Goal: Find specific page/section: Find specific page/section

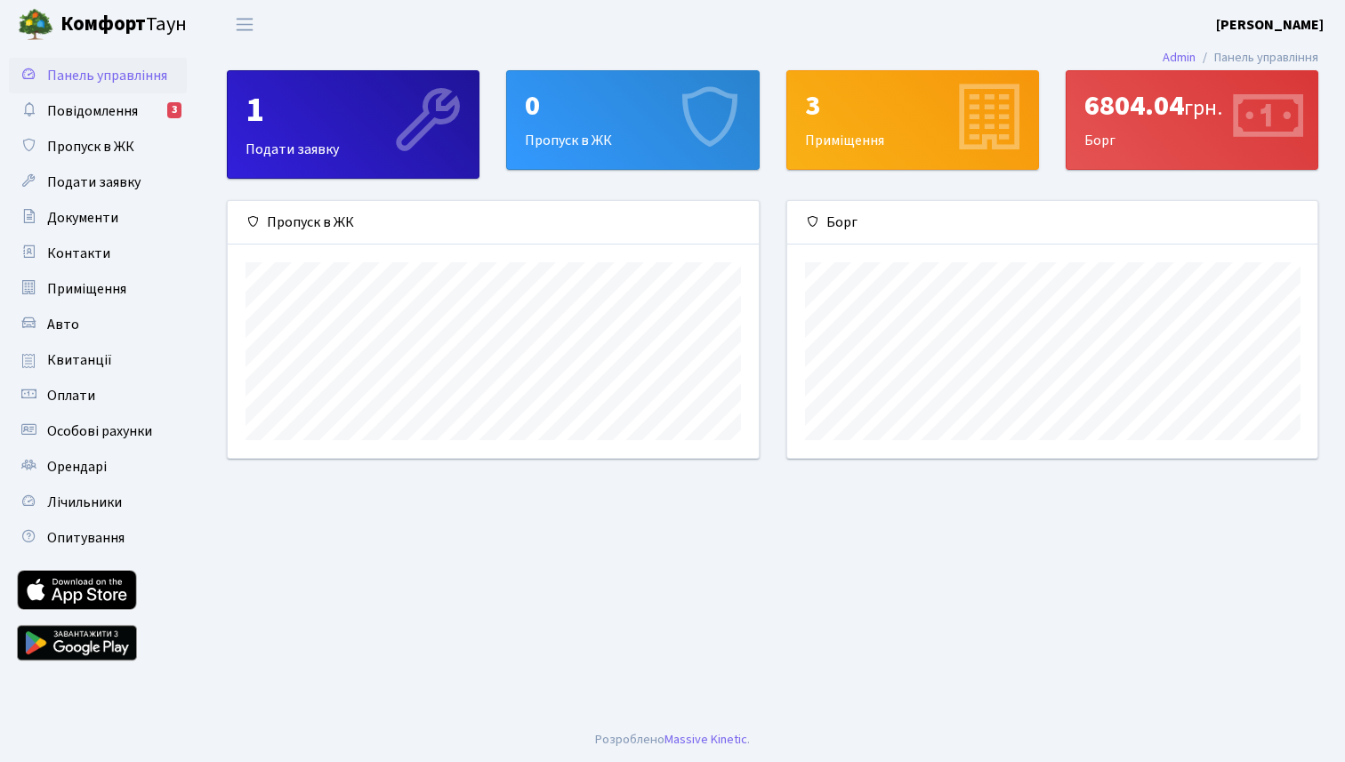
scroll to position [257, 530]
click at [360, 111] on div "1" at bounding box center [352, 110] width 215 height 43
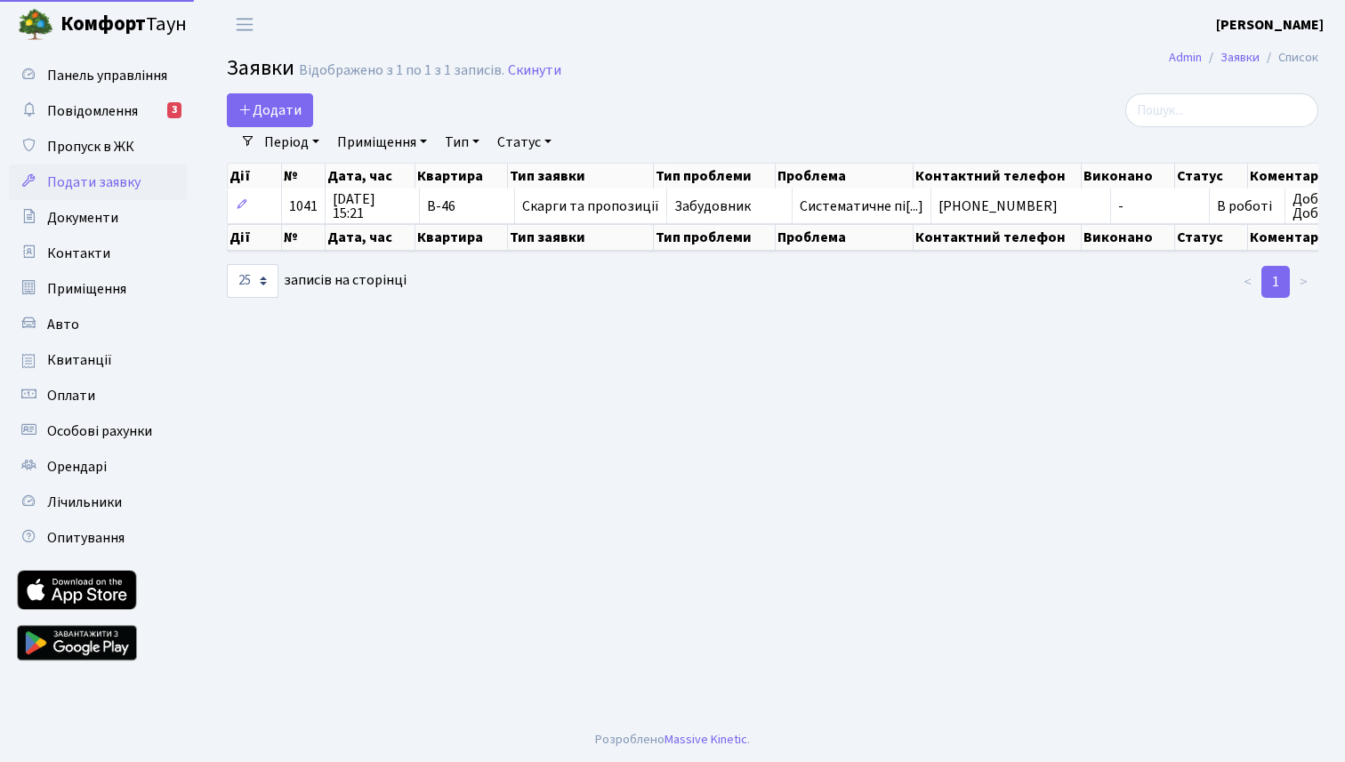
select select "25"
click at [117, 124] on link "Повідомлення 3" at bounding box center [98, 111] width 178 height 36
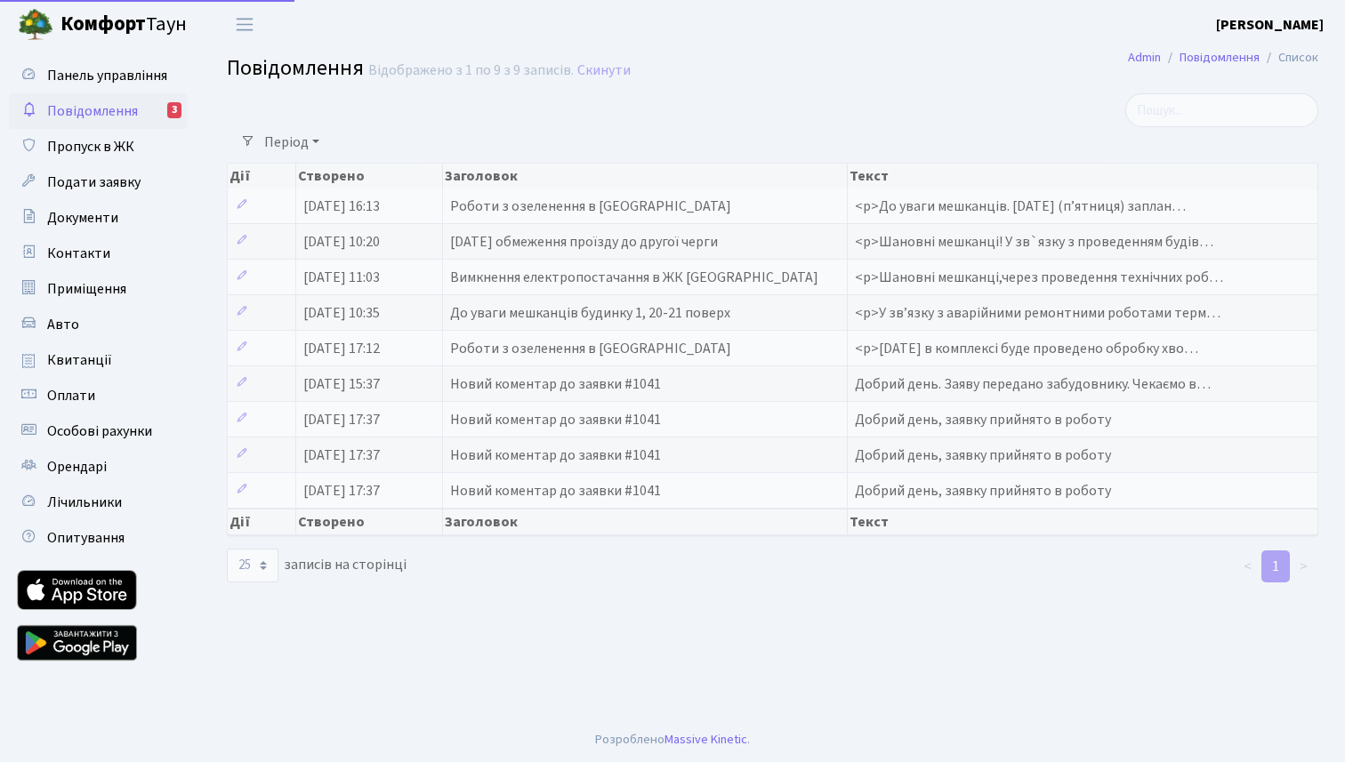
select select "25"
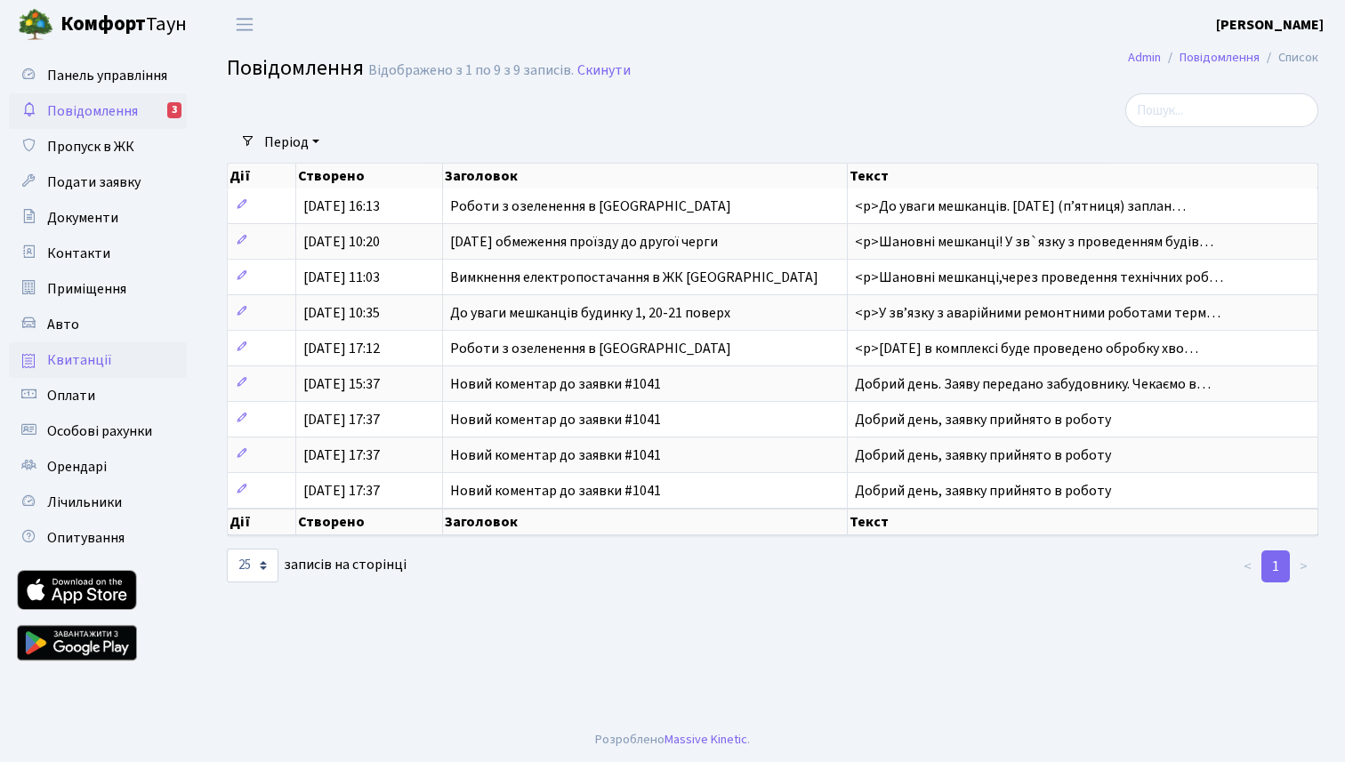
click at [68, 358] on span "Квитанції" at bounding box center [79, 360] width 65 height 20
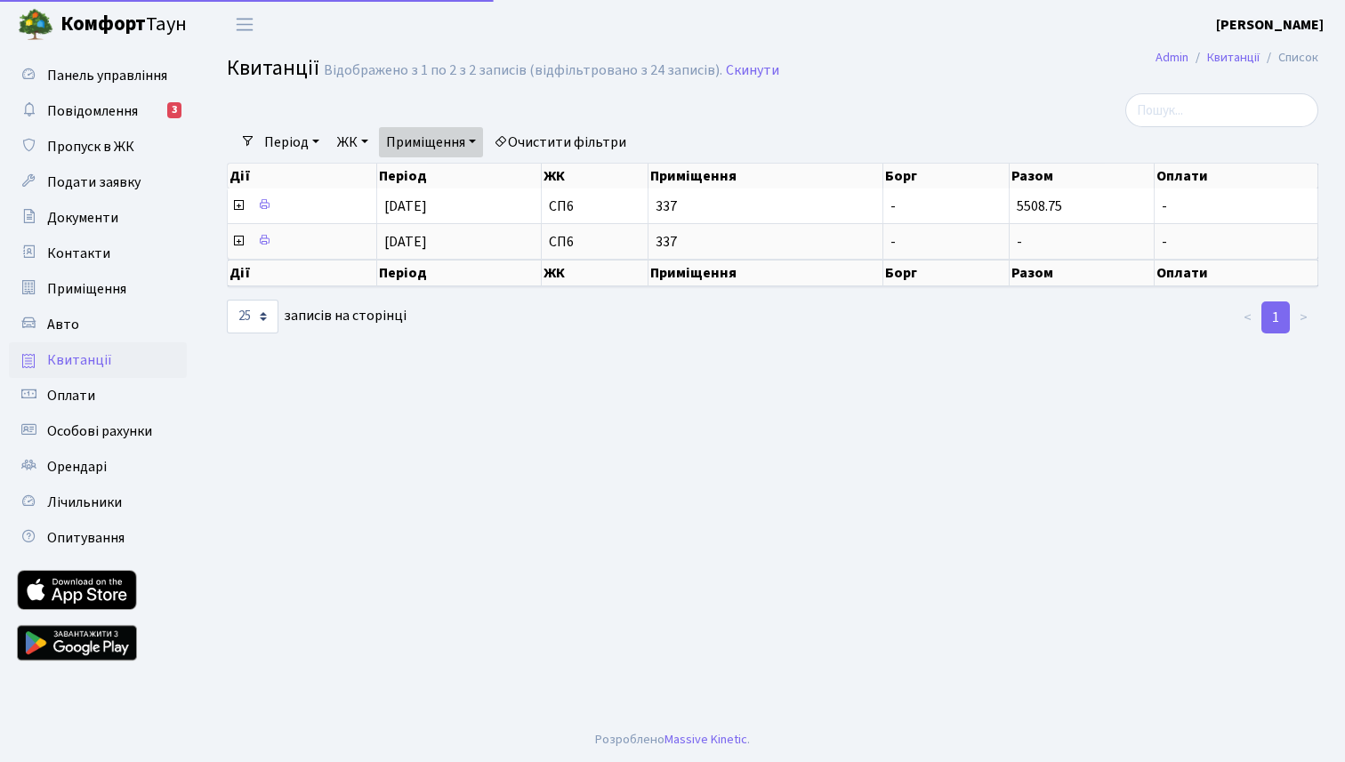
select select "25"
click at [68, 320] on span "Авто" at bounding box center [63, 325] width 32 height 20
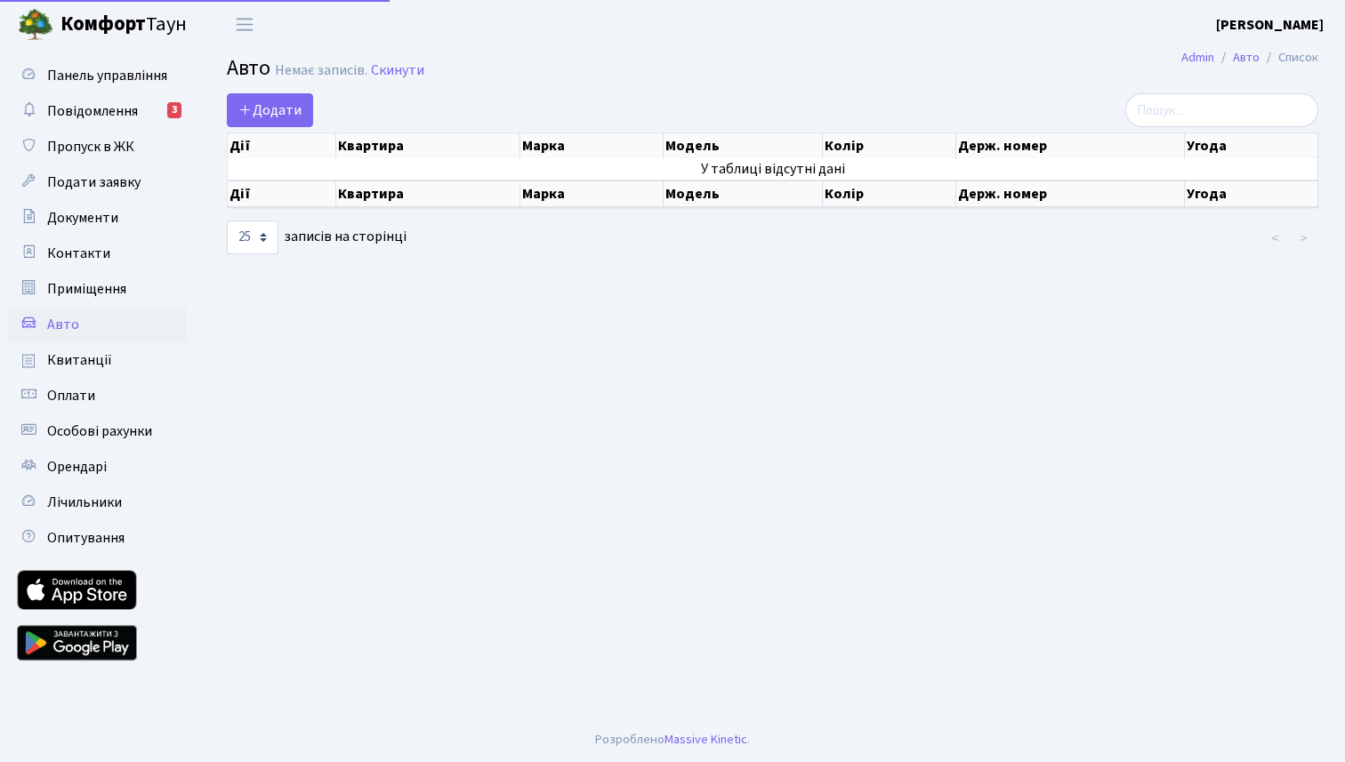
select select "25"
click at [75, 359] on span "Квитанції" at bounding box center [79, 360] width 65 height 20
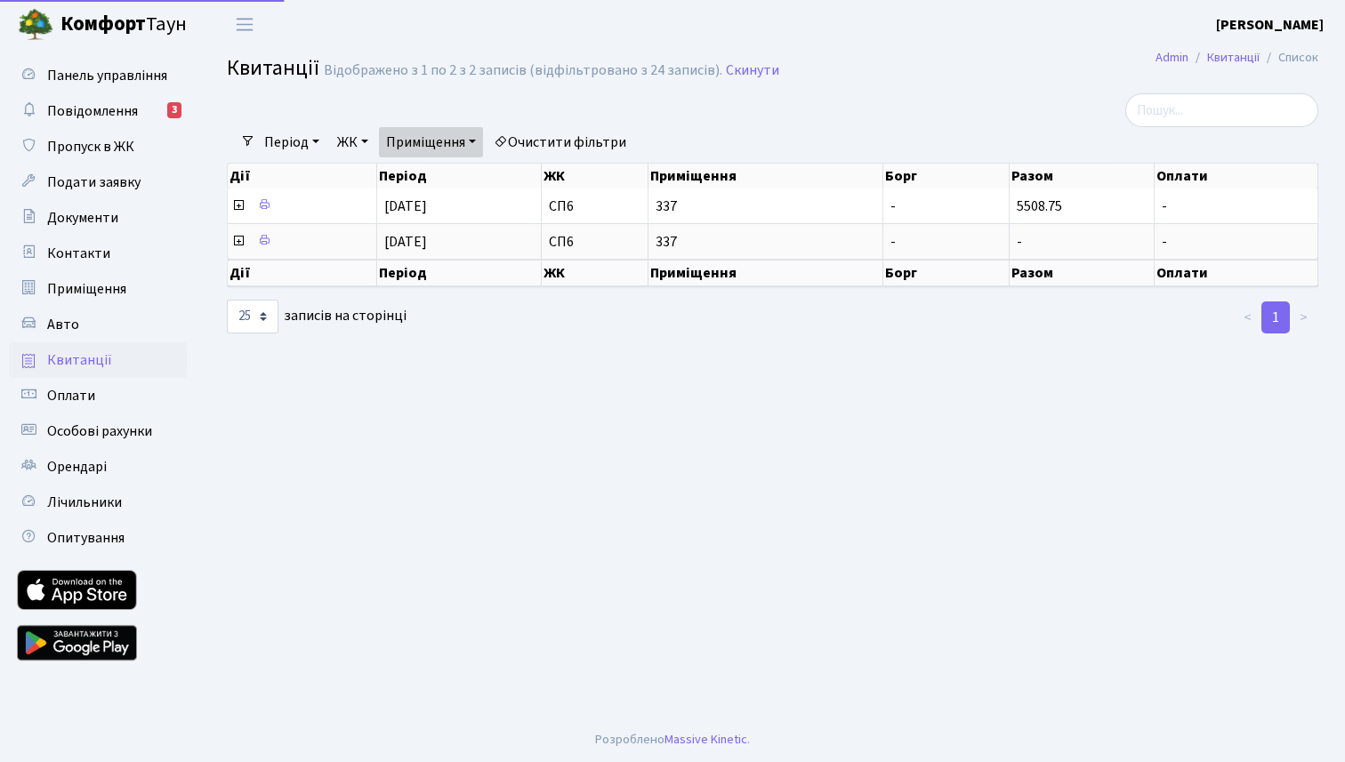
select select "25"
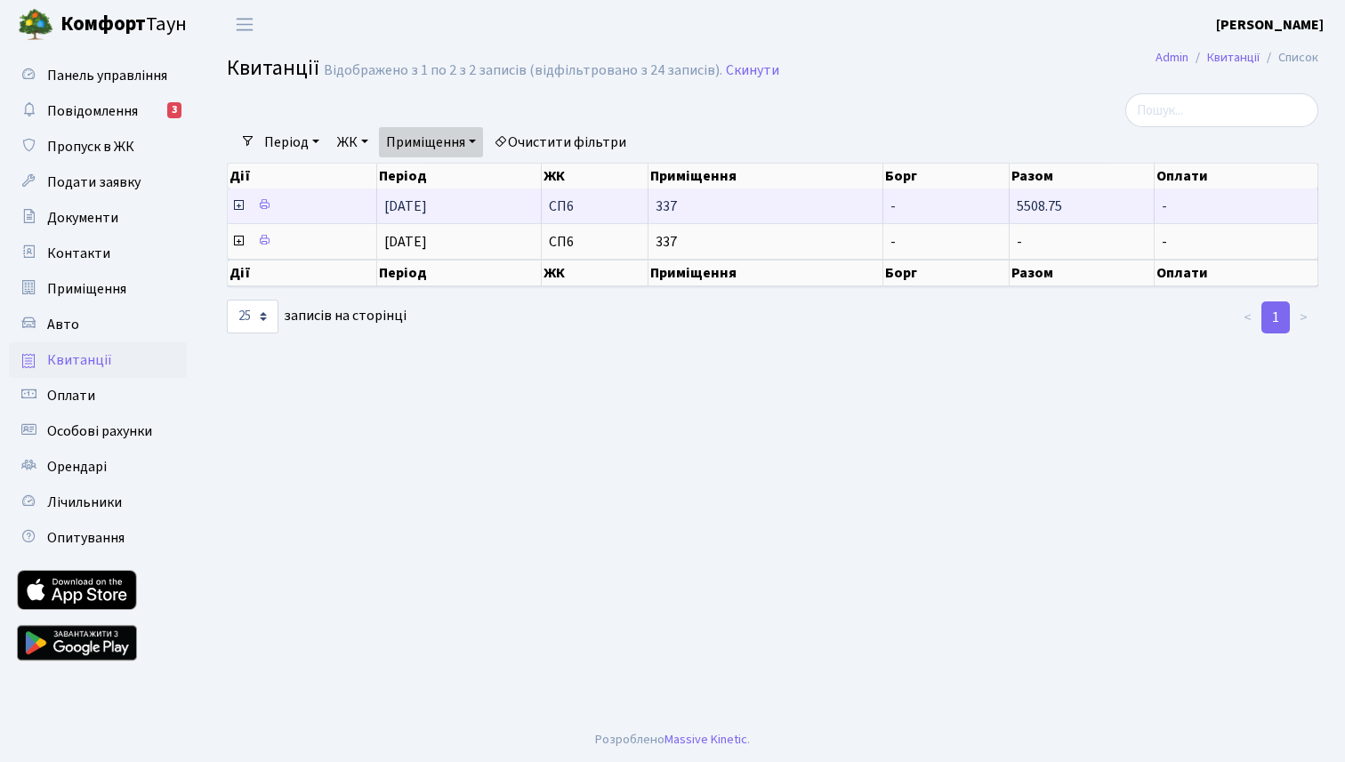
click at [1055, 212] on span "5508.75" at bounding box center [1039, 207] width 45 height 20
click at [240, 202] on icon at bounding box center [238, 205] width 14 height 14
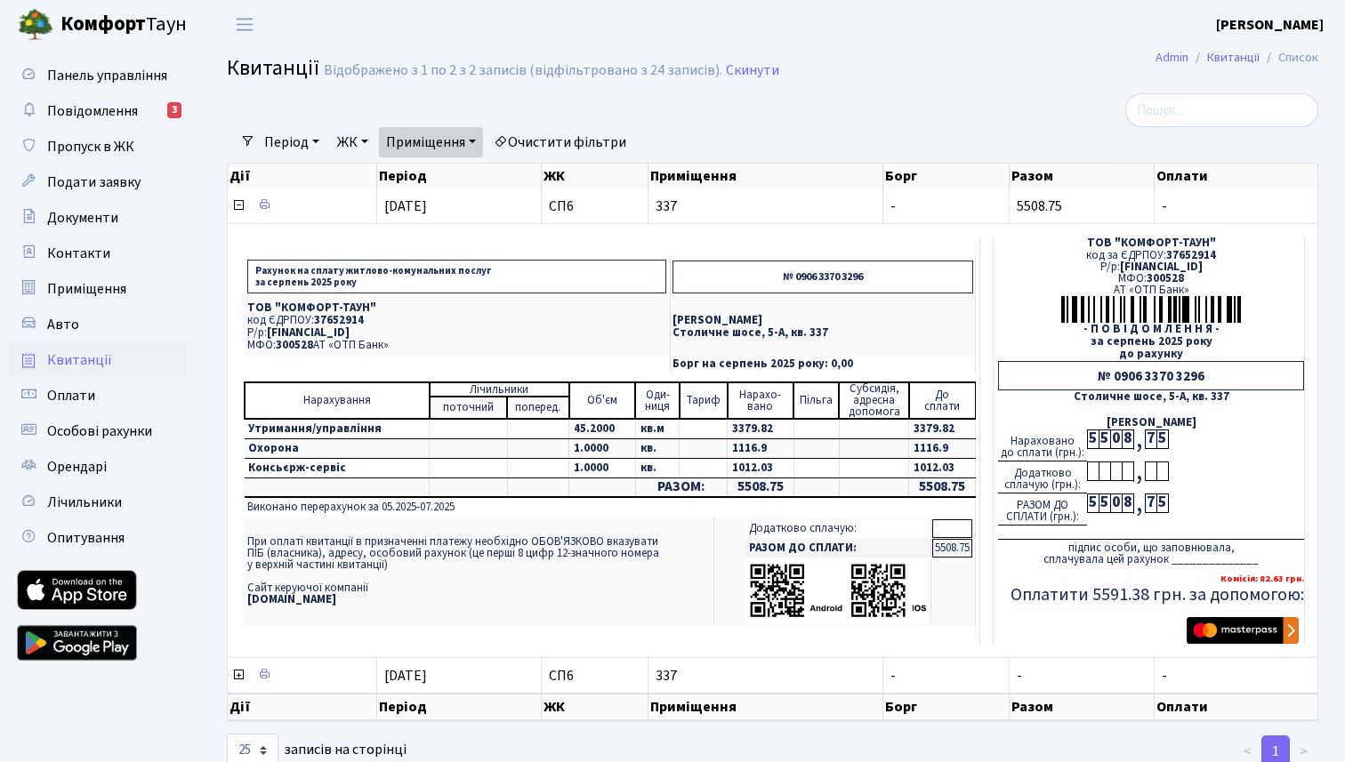
scroll to position [52, 0]
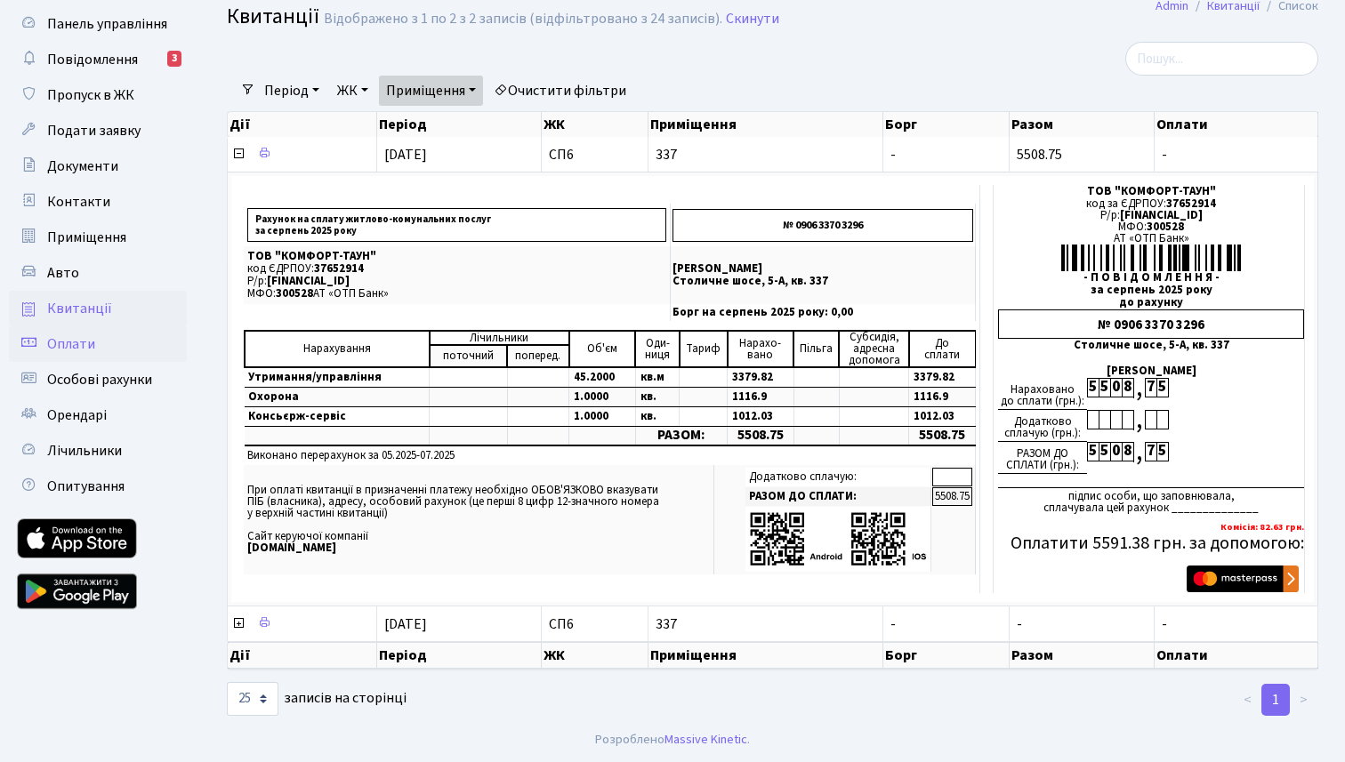
click at [92, 351] on span "Оплати" at bounding box center [71, 344] width 48 height 20
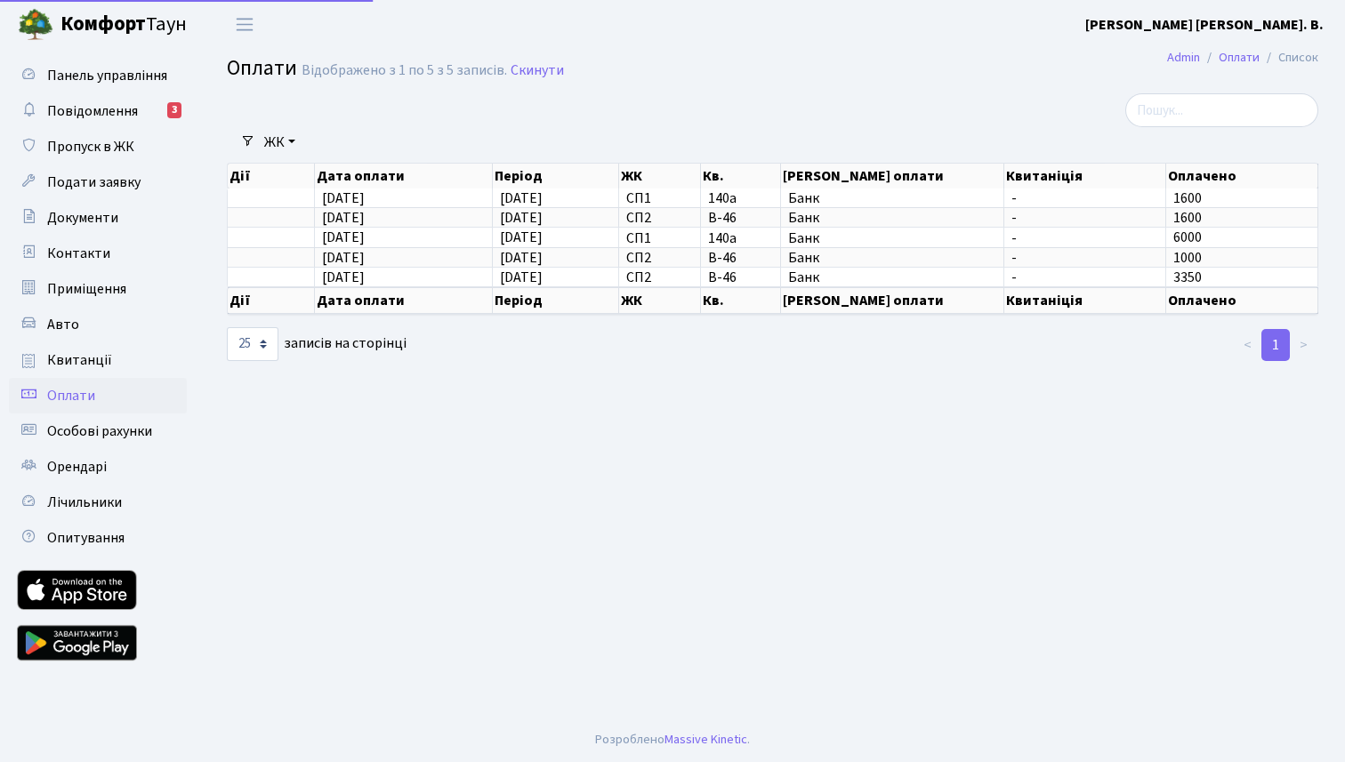
select select "25"
click at [87, 438] on span "Особові рахунки" at bounding box center [99, 432] width 105 height 20
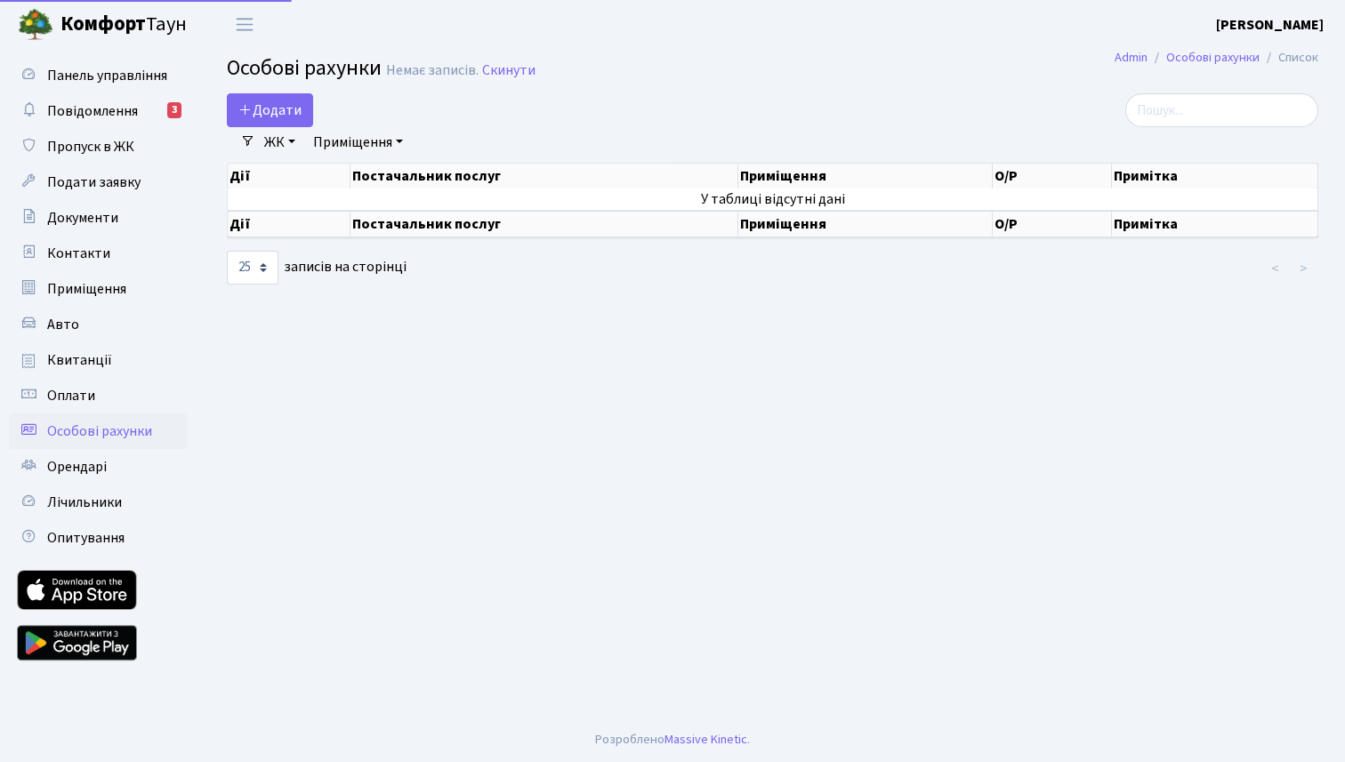
select select "25"
click at [90, 511] on span "Лічильники" at bounding box center [84, 503] width 75 height 20
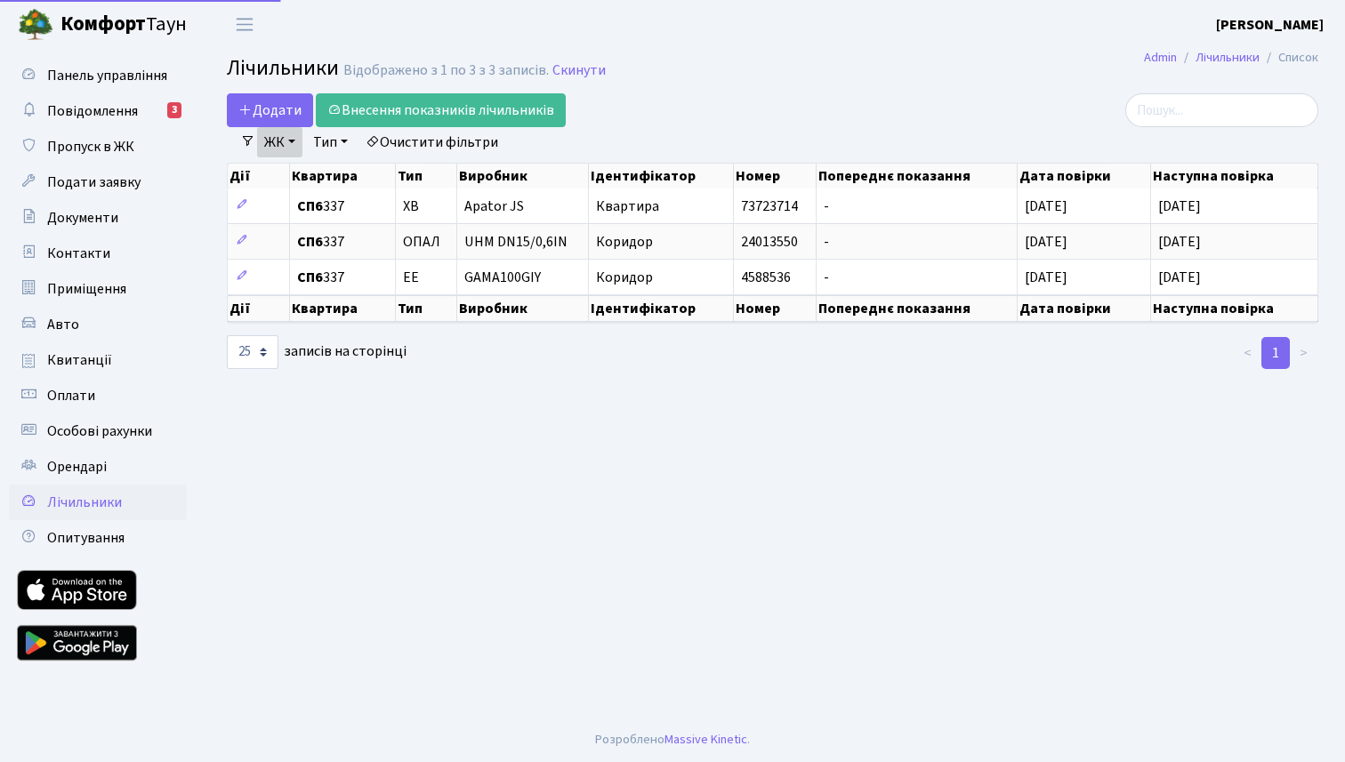
select select "25"
click at [295, 148] on link "ЖК" at bounding box center [279, 142] width 45 height 30
click at [295, 144] on link "ЖК" at bounding box center [279, 142] width 45 height 30
click at [323, 144] on link "Тип" at bounding box center [330, 142] width 49 height 30
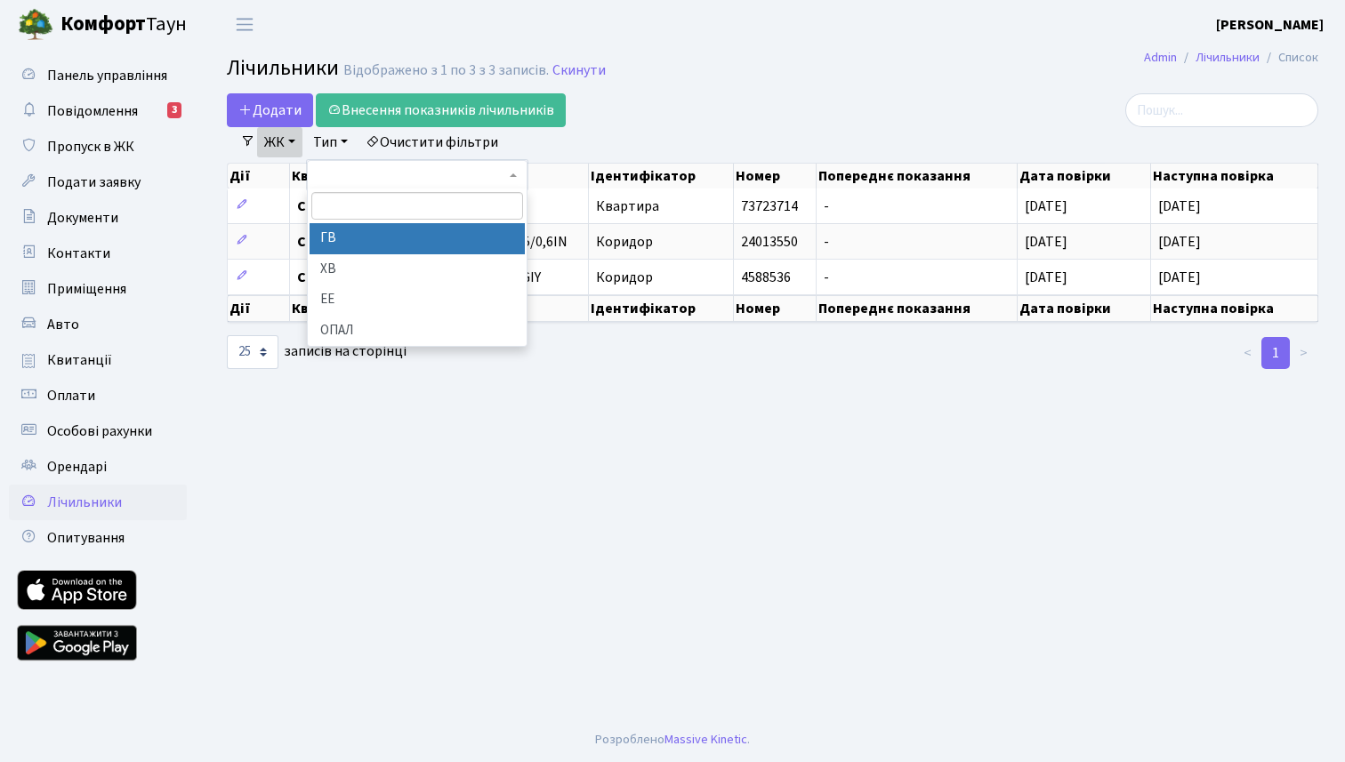
click at [323, 144] on link "Тип" at bounding box center [330, 142] width 49 height 30
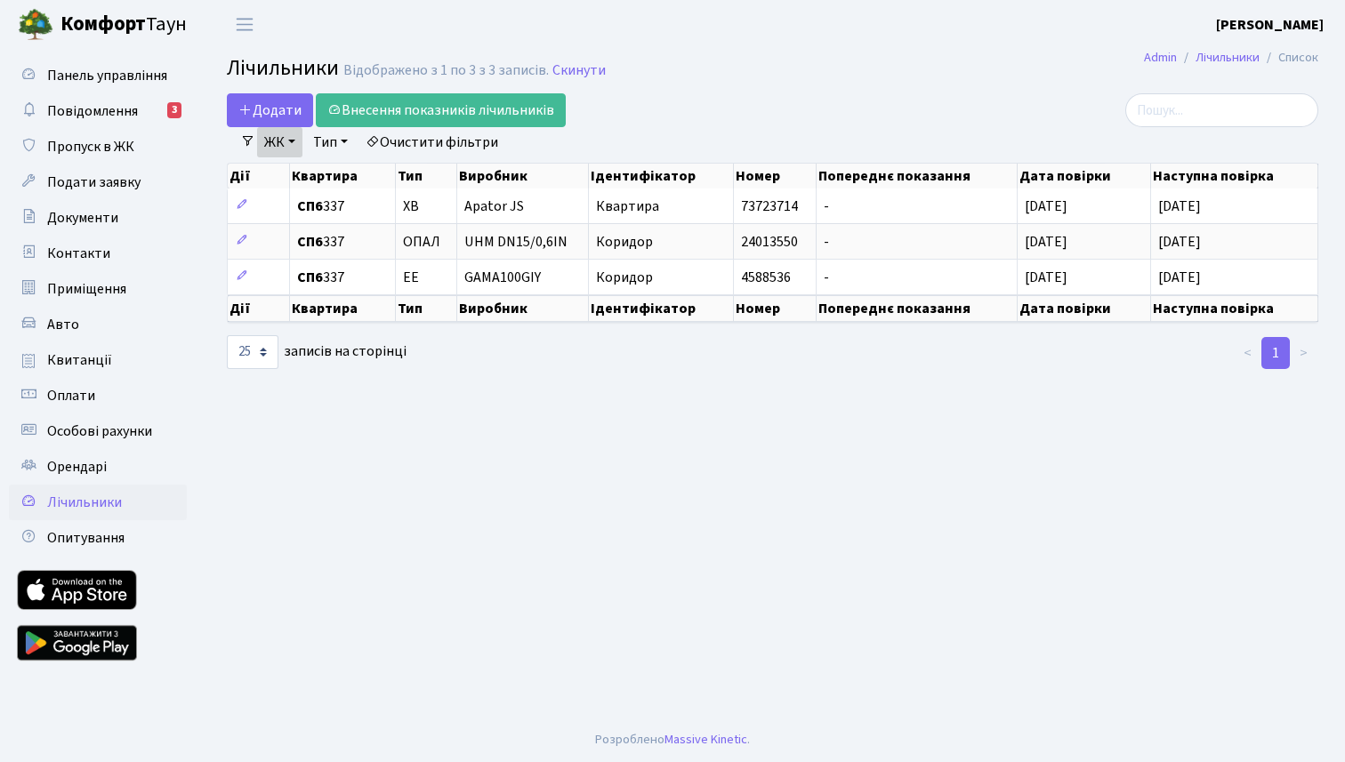
click at [292, 148] on link "ЖК" at bounding box center [279, 142] width 45 height 30
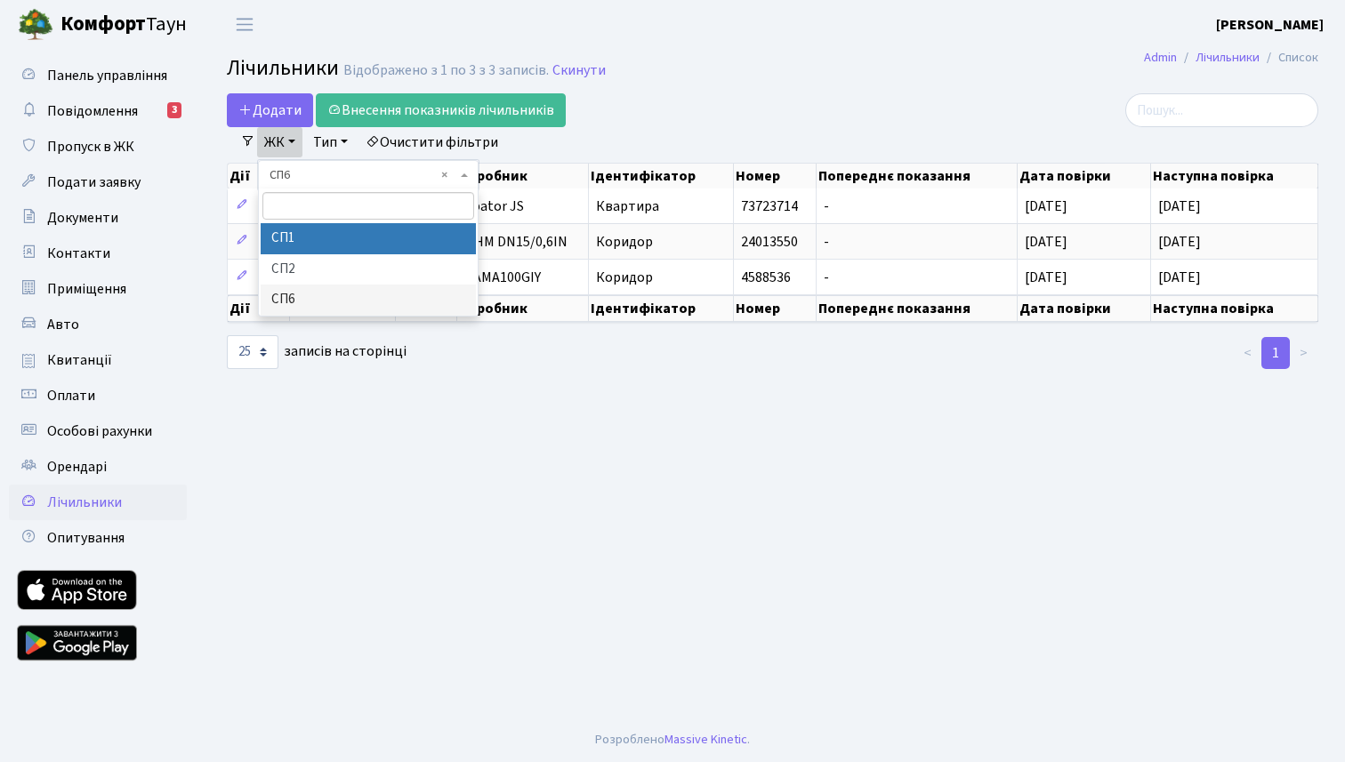
click at [294, 226] on li "СП1" at bounding box center [368, 238] width 215 height 31
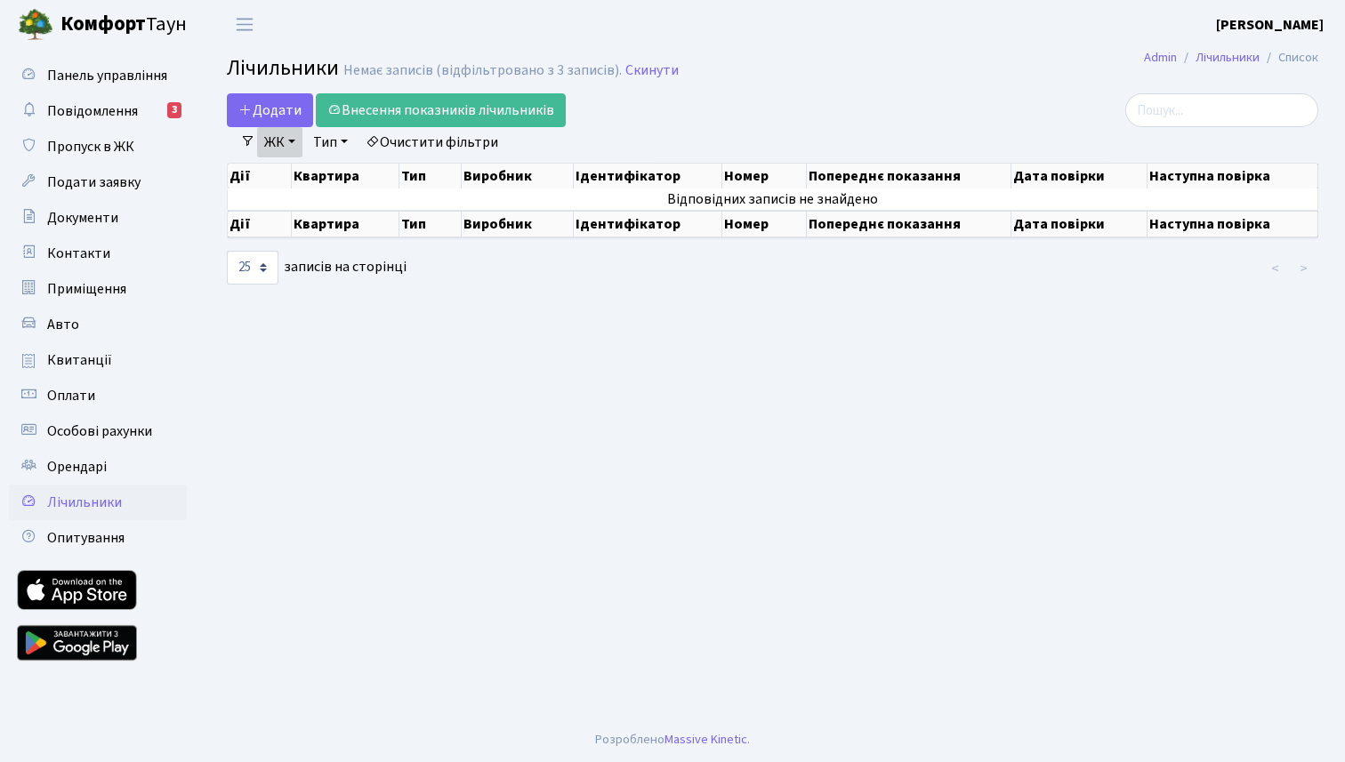
click at [266, 147] on link "ЖК" at bounding box center [279, 142] width 45 height 30
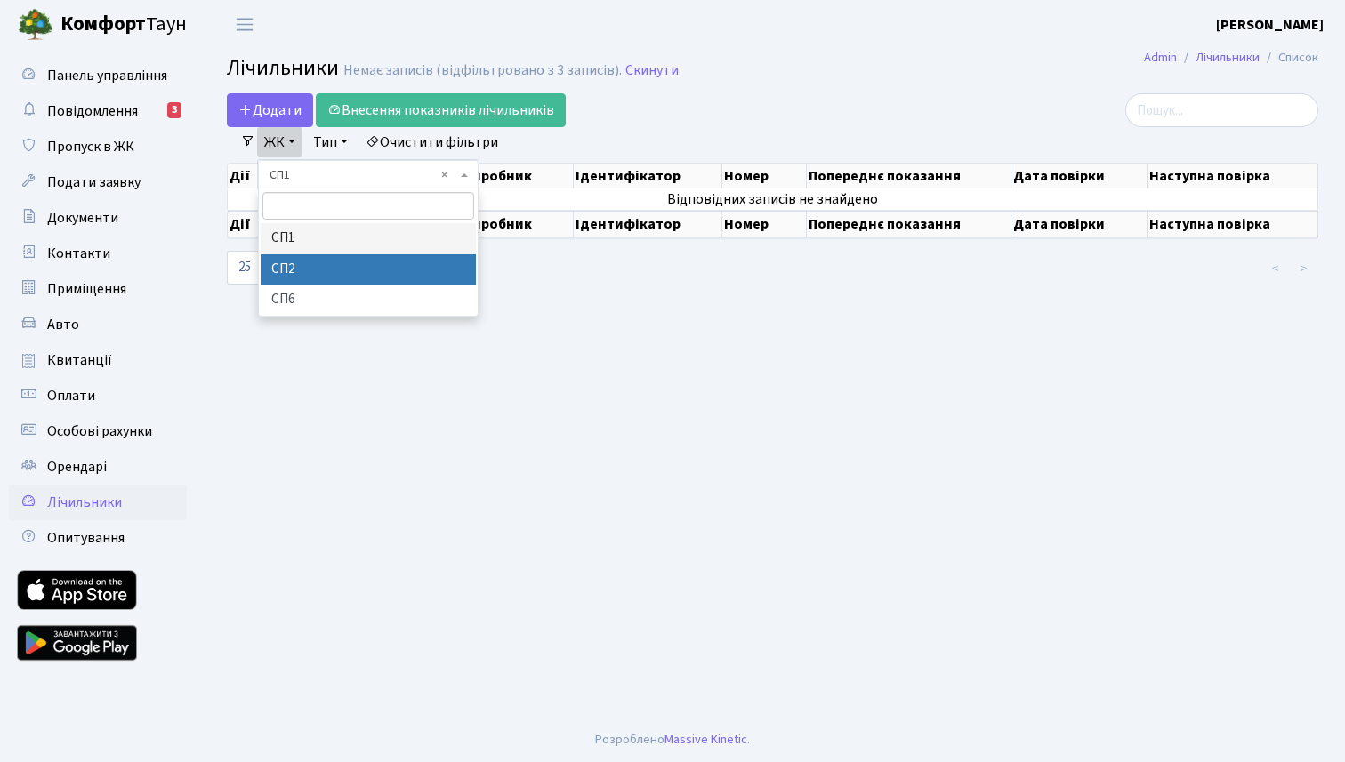
click at [285, 266] on li "СП2" at bounding box center [368, 269] width 215 height 31
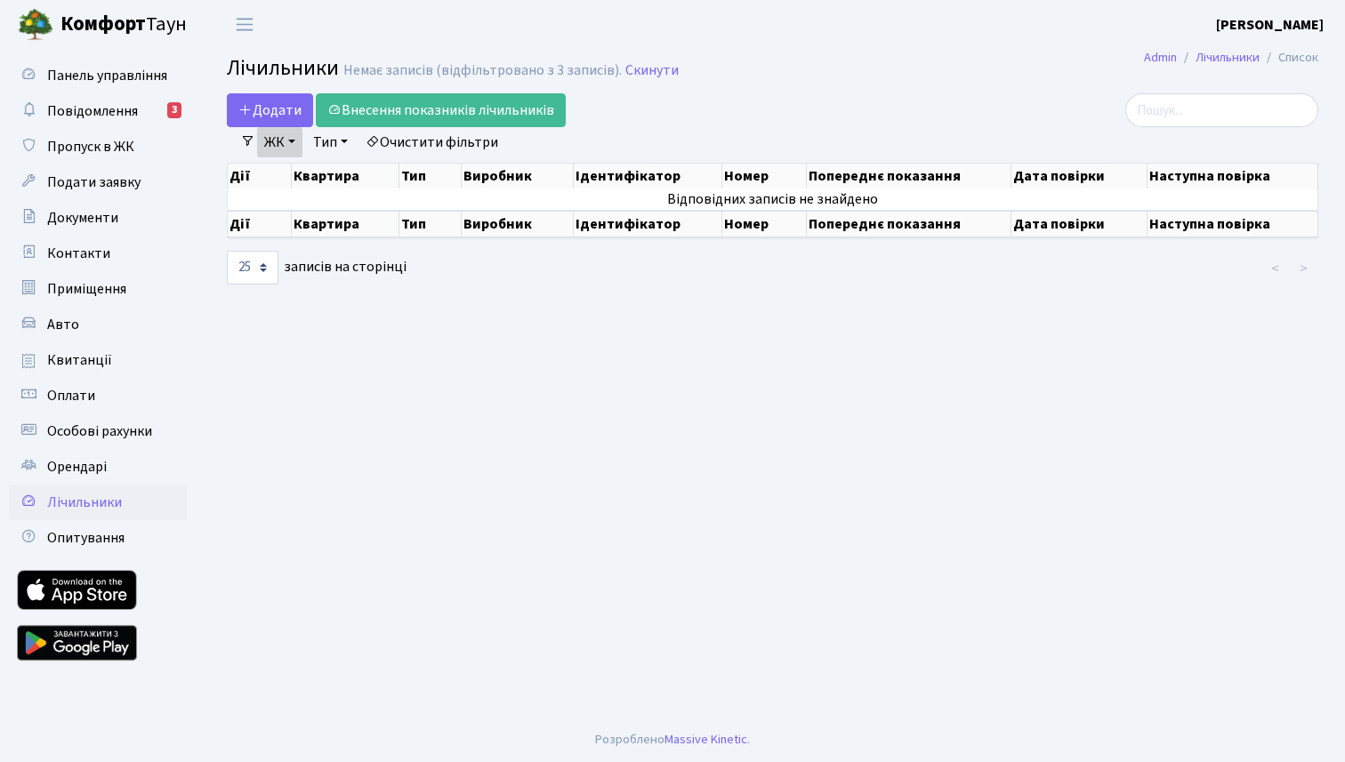
click at [284, 141] on link "ЖК" at bounding box center [279, 142] width 45 height 30
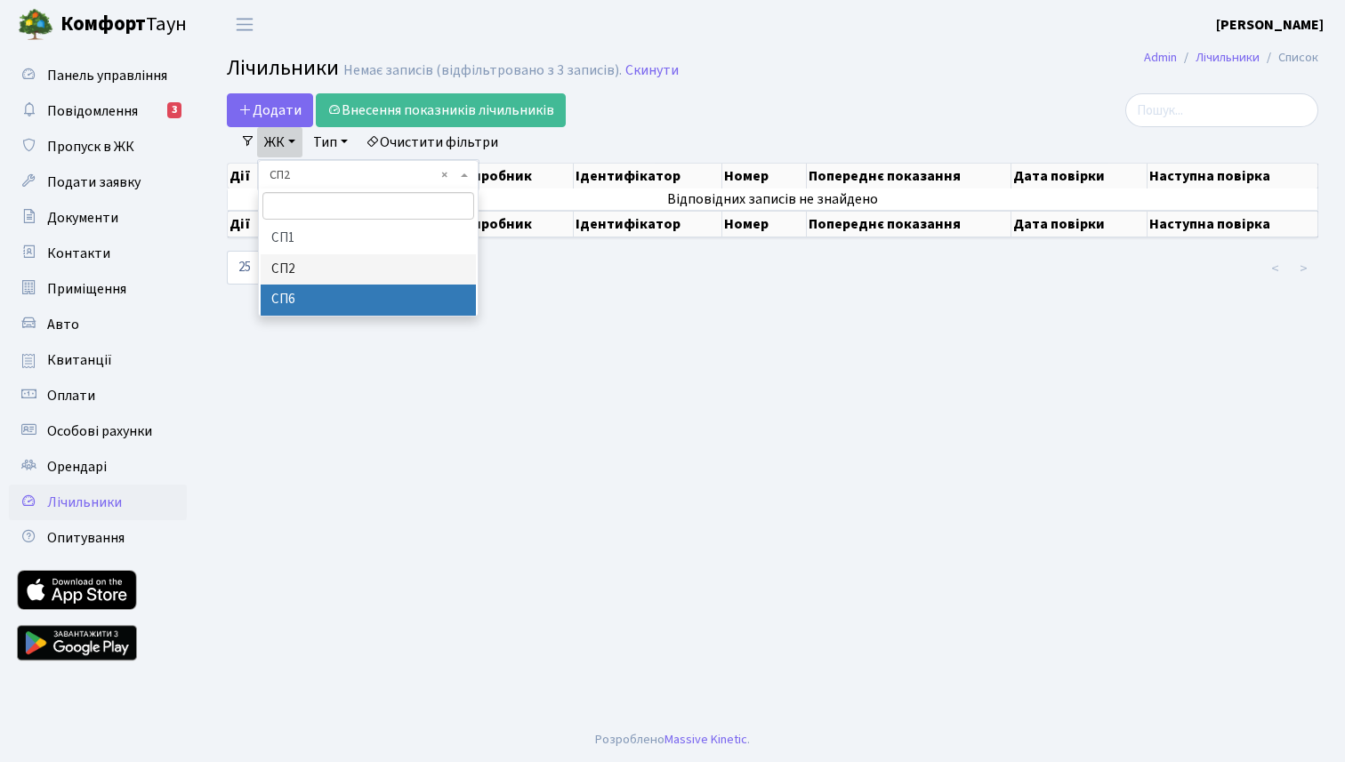
click at [293, 288] on li "СП6" at bounding box center [368, 300] width 215 height 31
